Goal: Task Accomplishment & Management: Complete application form

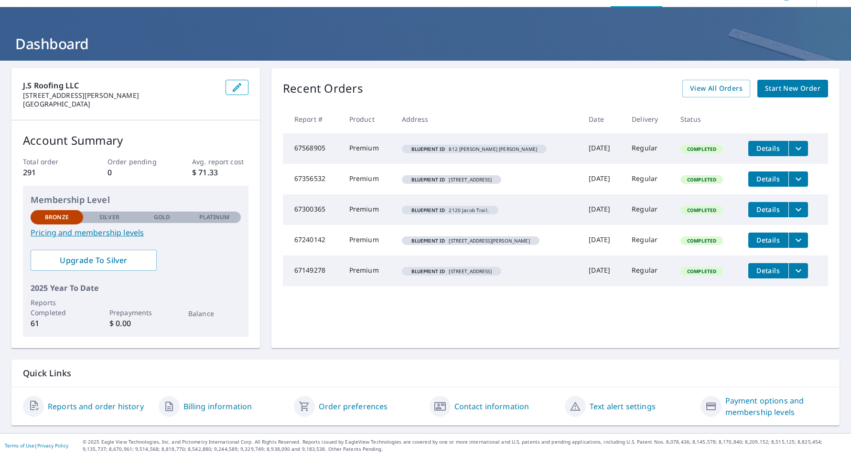
click at [802, 88] on span "Start New Order" at bounding box center [792, 89] width 55 height 12
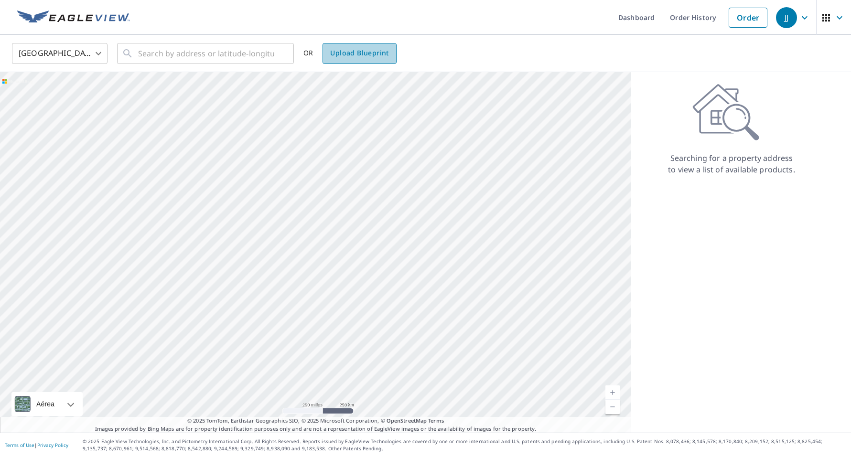
click at [377, 54] on span "Upload Blueprint" at bounding box center [359, 53] width 58 height 12
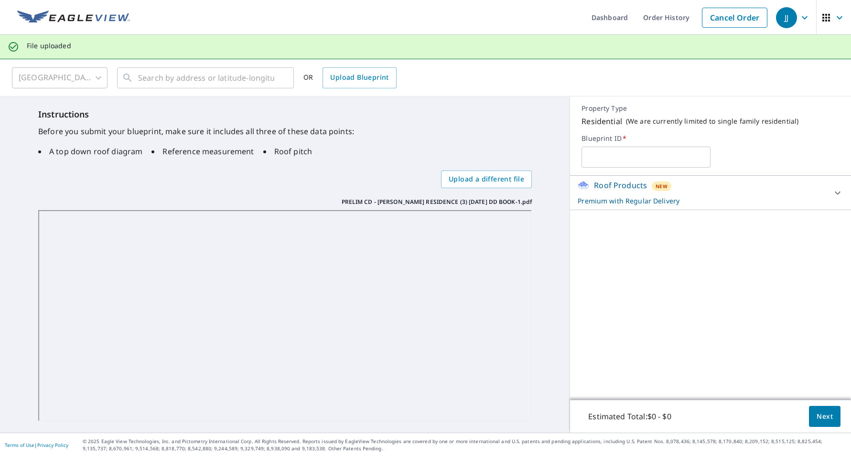
scroll to position [0, 0]
click at [606, 151] on input "text" at bounding box center [646, 157] width 129 height 27
click at [620, 156] on input "1414 [PERSON_NAME]" at bounding box center [646, 157] width 129 height 27
click at [677, 162] on input "1414 [PERSON_NAME] st." at bounding box center [646, 157] width 129 height 27
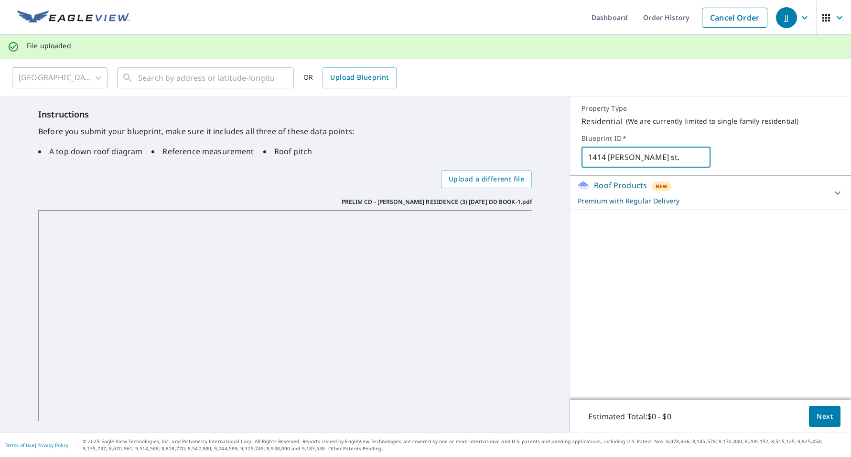
type input "1414 [PERSON_NAME] st."
click at [828, 420] on span "Next" at bounding box center [825, 417] width 16 height 12
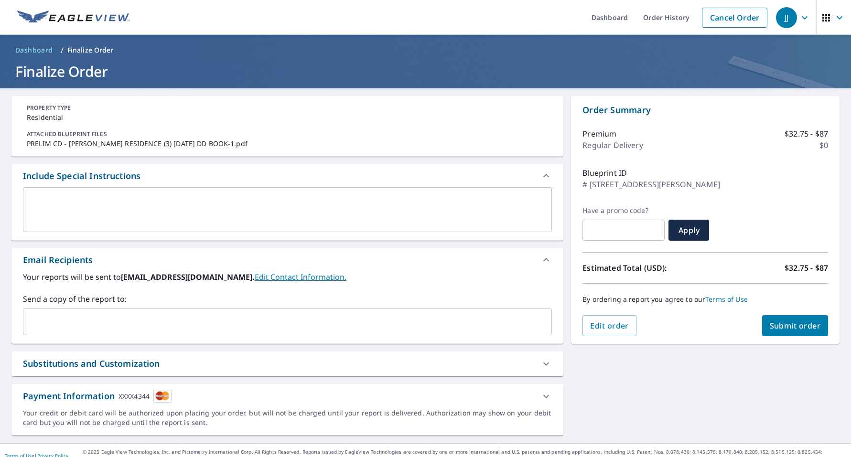
click at [797, 328] on span "Submit order" at bounding box center [795, 326] width 51 height 11
